Goal: Task Accomplishment & Management: Manage account settings

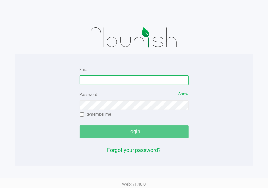
type input "[EMAIL_ADDRESS][DOMAIN_NAME]"
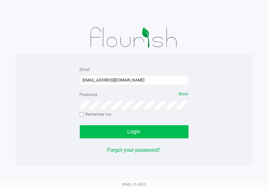
click at [133, 131] on div "Login" at bounding box center [134, 131] width 109 height 13
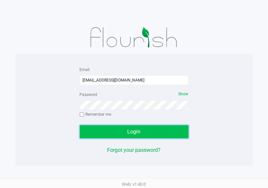
click at [120, 131] on button "Login" at bounding box center [134, 131] width 109 height 13
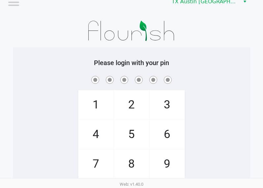
scroll to position [13, 0]
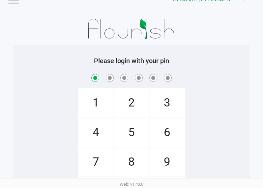
checkbox input "true"
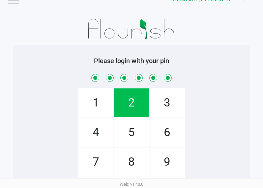
checkbox input "true"
